Goal: Task Accomplishment & Management: Manage account settings

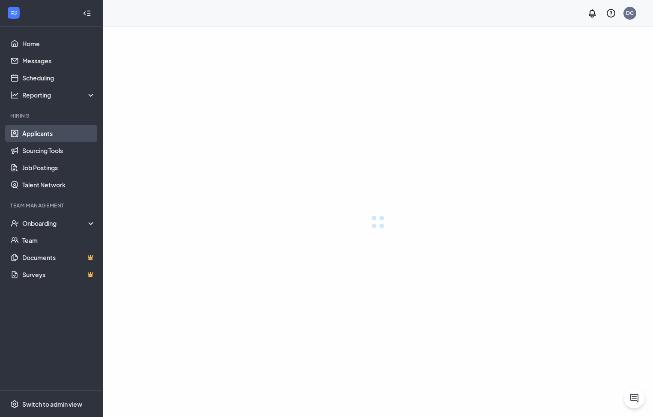
click at [41, 131] on link "Applicants" at bounding box center [58, 133] width 73 height 17
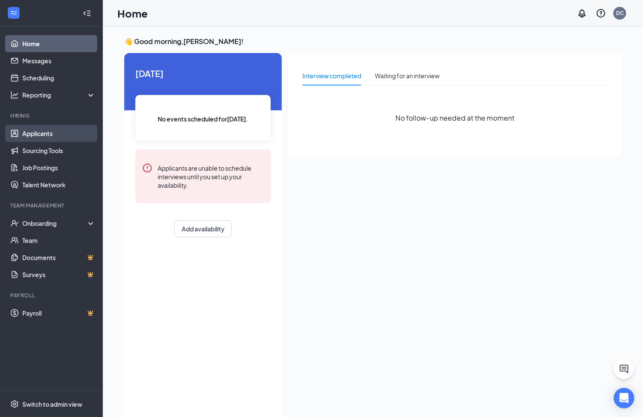
click at [33, 130] on link "Applicants" at bounding box center [58, 133] width 73 height 17
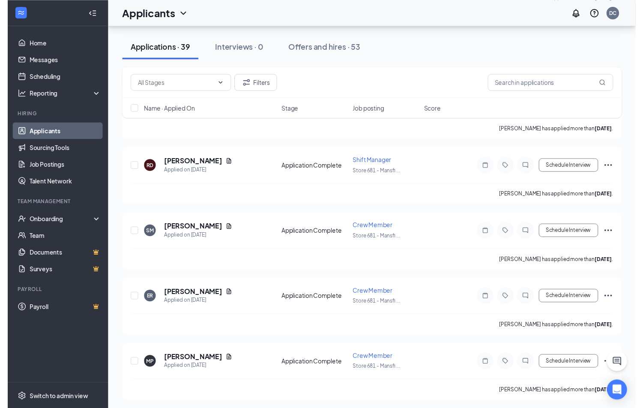
scroll to position [459, 0]
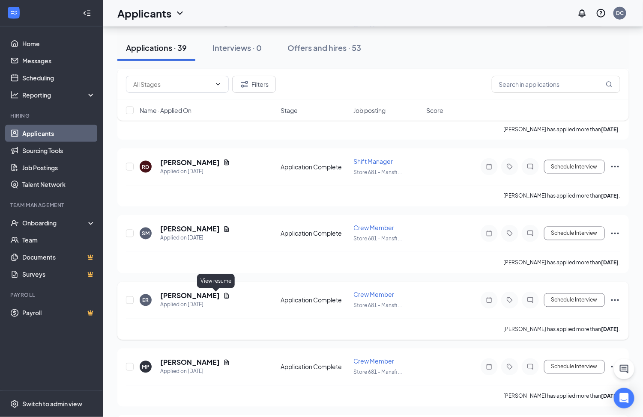
click at [224, 298] on icon "Document" at bounding box center [226, 297] width 5 height 6
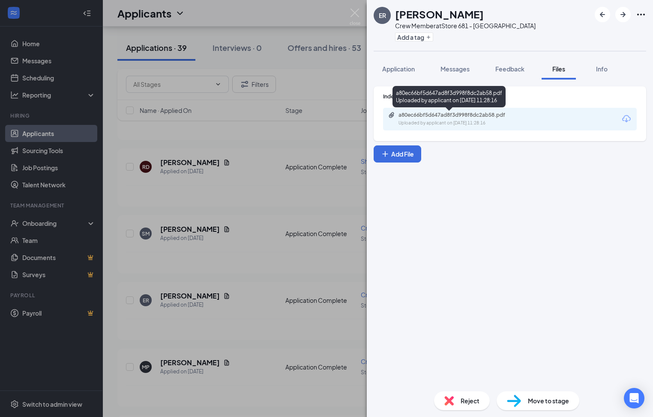
click at [494, 117] on div "a80ec66bf5d647ad8f3d998f8dc2ab58.pdf" at bounding box center [458, 115] width 120 height 7
click at [354, 12] on img at bounding box center [354, 17] width 11 height 17
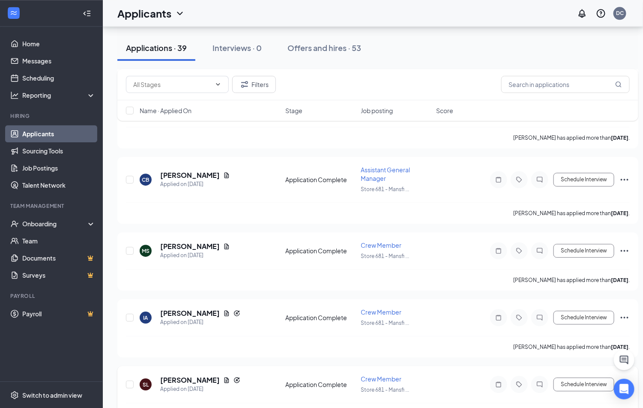
scroll to position [844, 0]
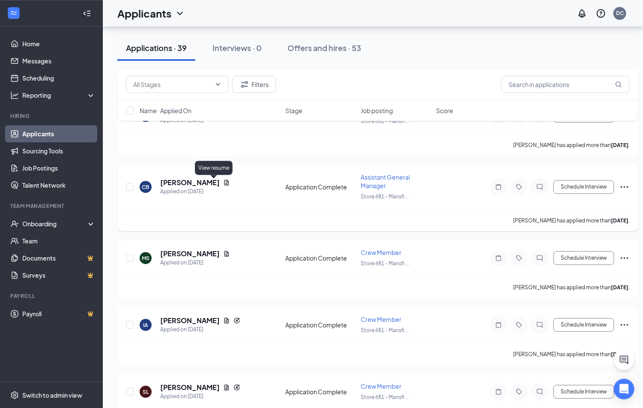
click at [224, 184] on icon "Document" at bounding box center [226, 183] width 5 height 6
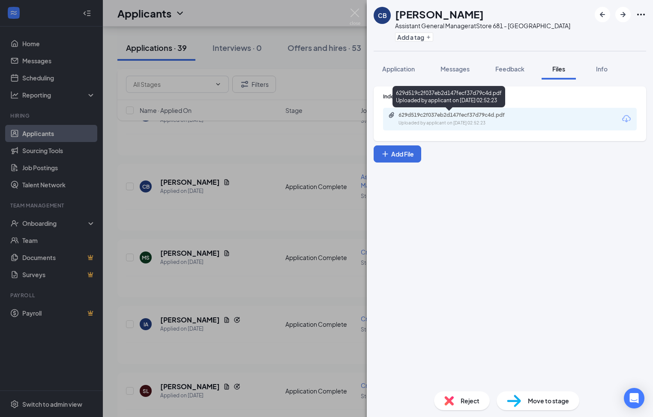
click at [465, 116] on div "629d519c2f037eb2d147fecf37d79c4d.pdf" at bounding box center [458, 115] width 120 height 7
click at [356, 13] on img at bounding box center [354, 17] width 11 height 17
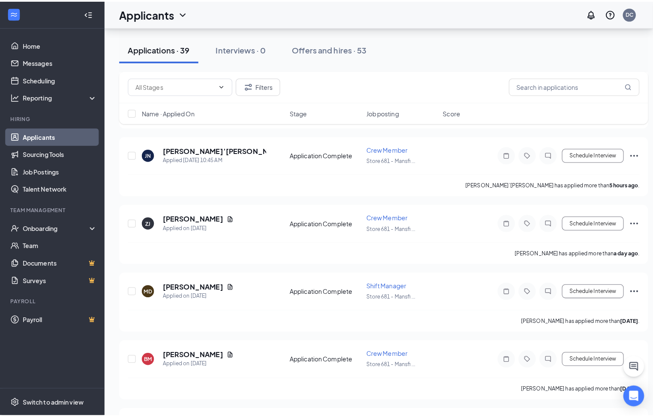
scroll to position [138, 0]
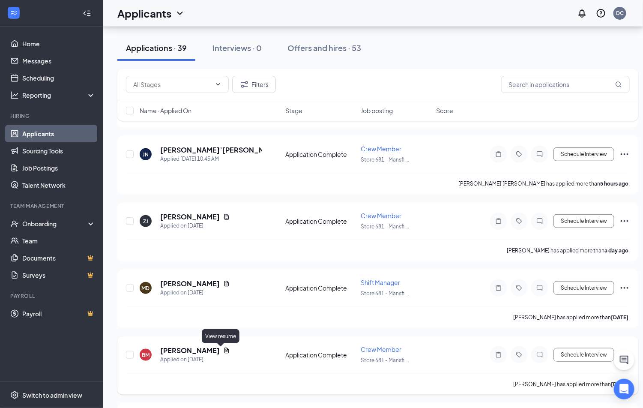
click at [224, 351] on icon "Document" at bounding box center [226, 351] width 5 height 6
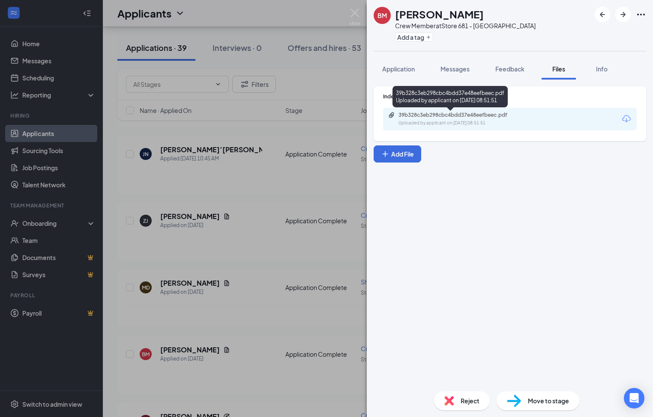
click at [424, 112] on div "39b328c3eb298cbc4bdd37e48eefbeec.pdf" at bounding box center [458, 115] width 120 height 7
